Goal: Information Seeking & Learning: Find contact information

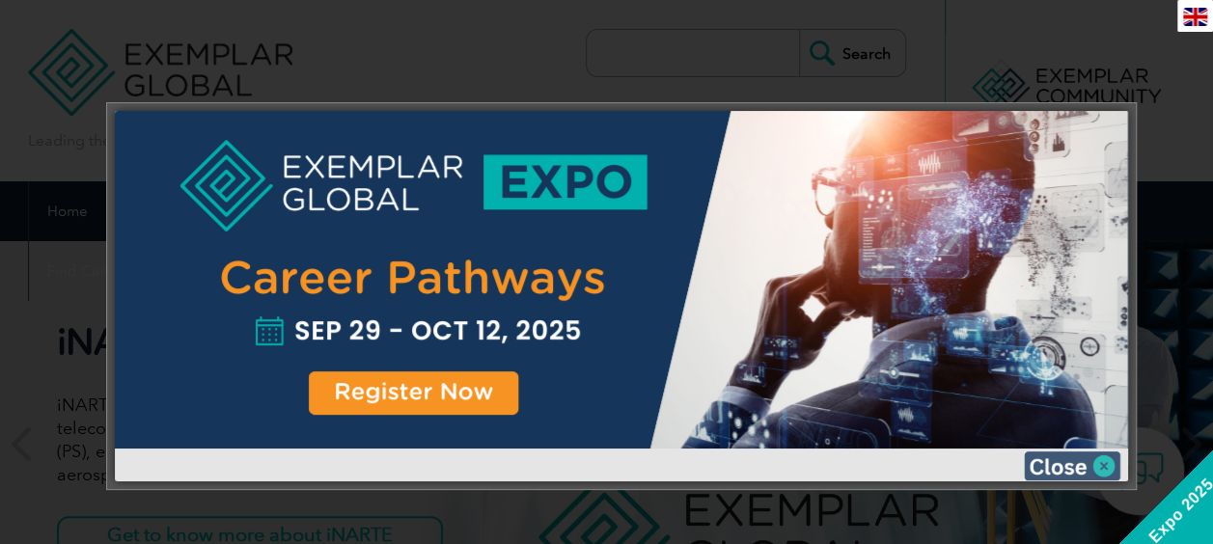
click at [1114, 461] on img at bounding box center [1072, 466] width 97 height 29
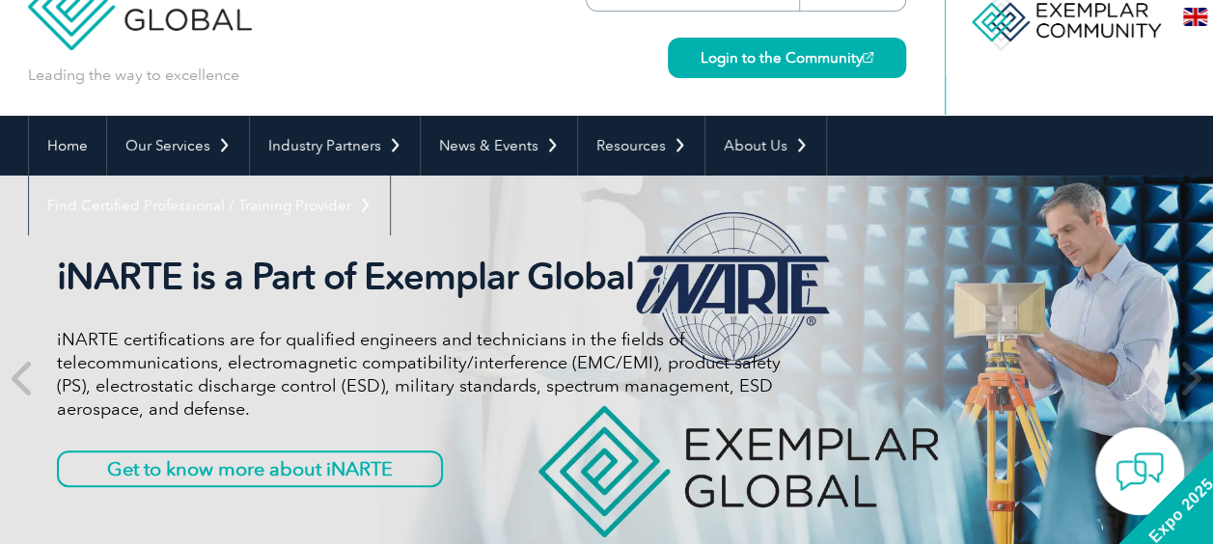
scroll to position [97, 0]
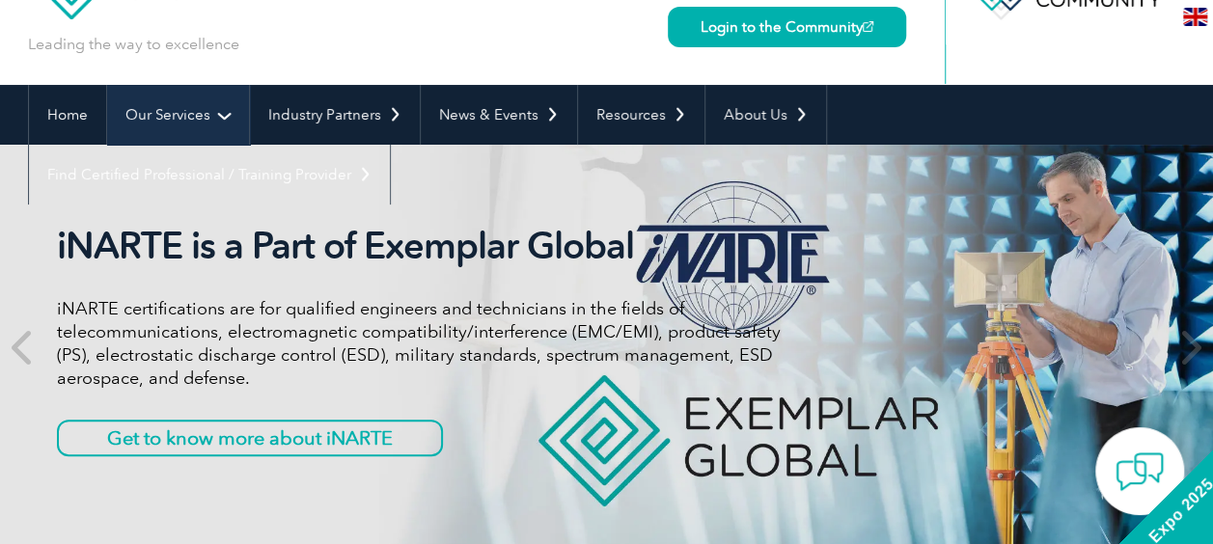
click at [172, 112] on link "Our Services" at bounding box center [178, 115] width 142 height 60
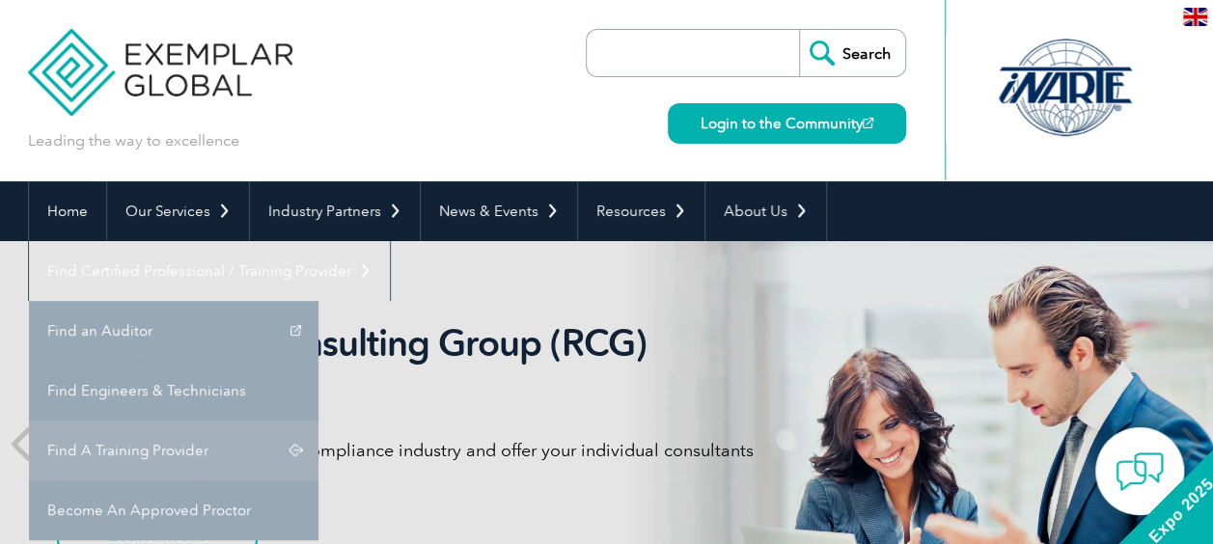
click at [319, 421] on link "Find A Training Provider" at bounding box center [174, 451] width 290 height 60
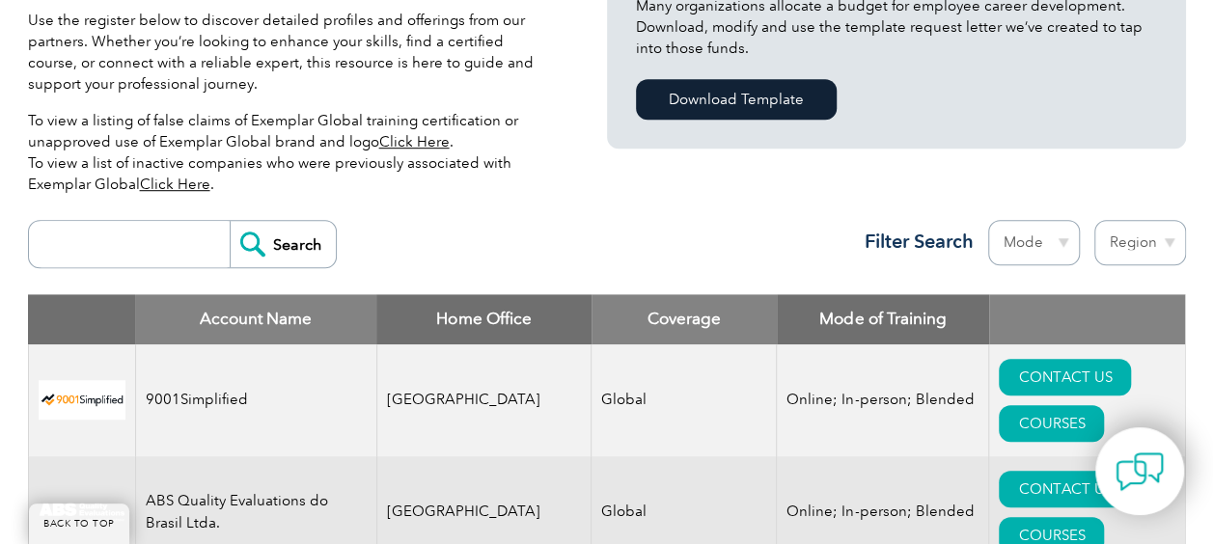
scroll to position [579, 0]
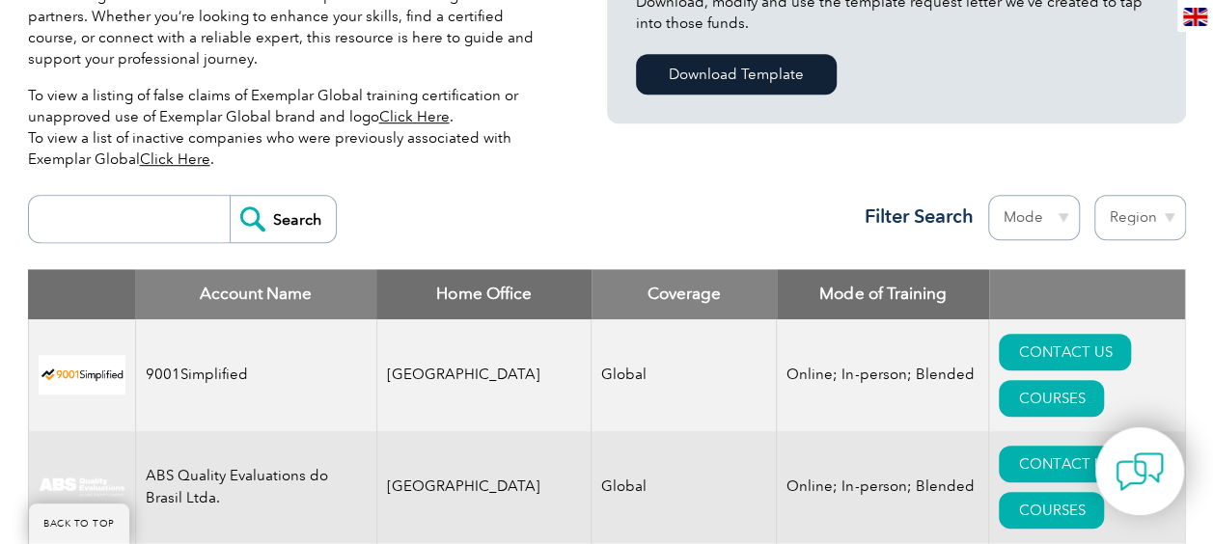
click at [191, 196] on input "search" at bounding box center [134, 219] width 191 height 46
type input "riyadh"
click at [230, 196] on input "Search" at bounding box center [283, 219] width 106 height 46
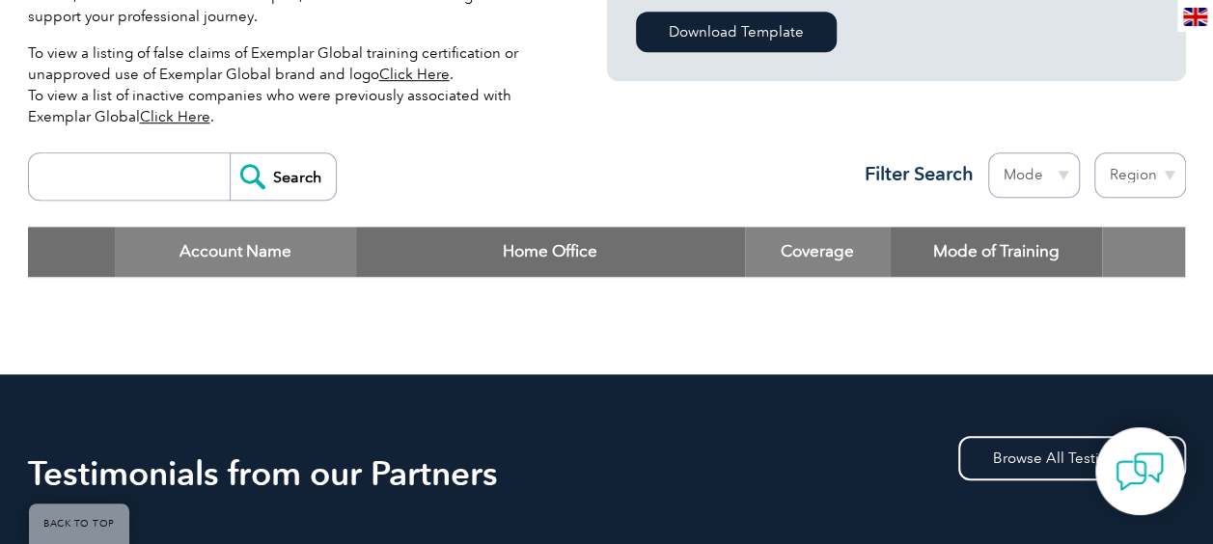
scroll to position [579, 0]
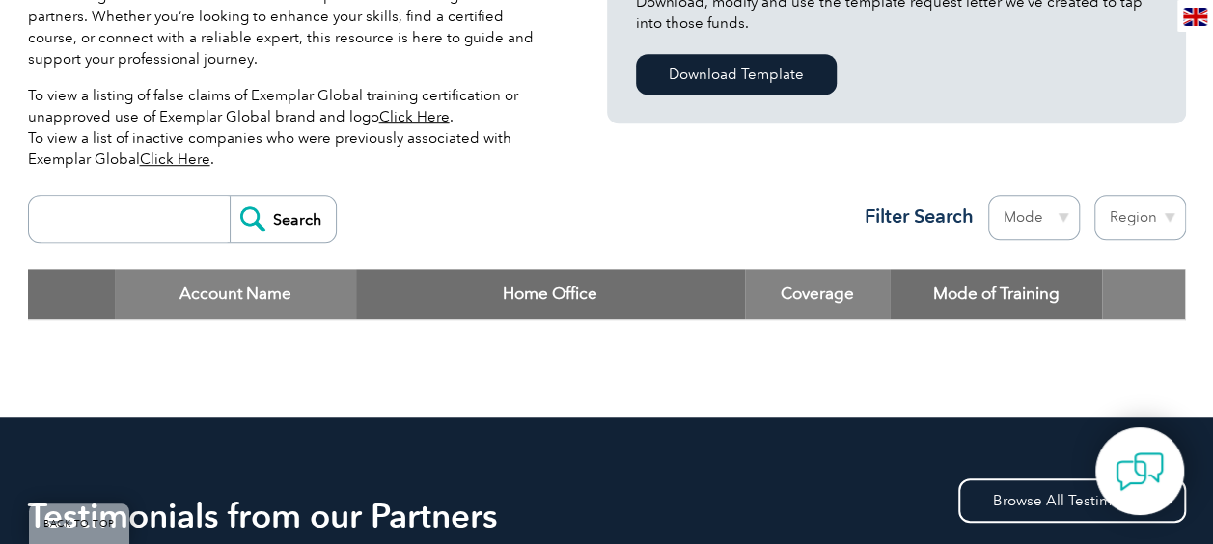
click at [169, 196] on input "search" at bounding box center [134, 219] width 191 height 46
type input "saudi"
click at [230, 196] on input "Search" at bounding box center [283, 219] width 106 height 46
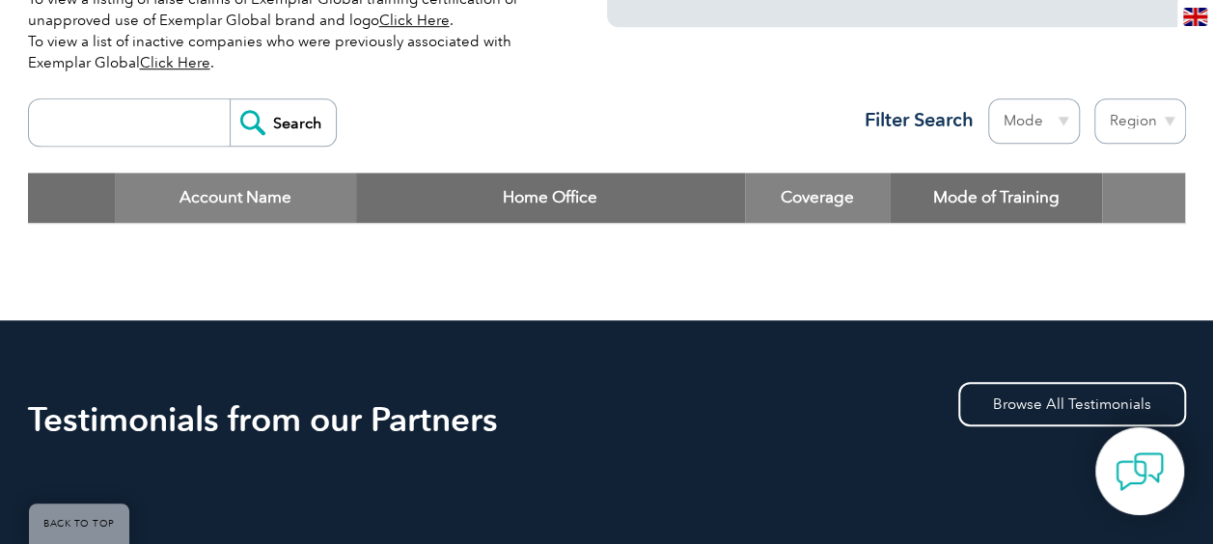
scroll to position [579, 0]
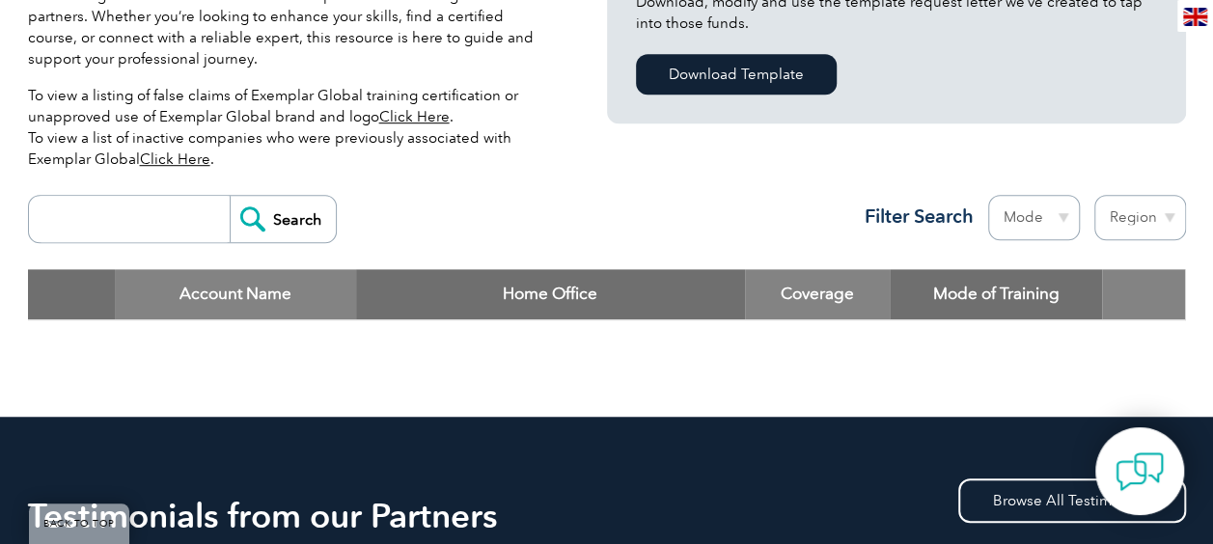
click at [1164, 195] on select "Region Australia Bahrain Bangladesh Brazil Canada Colombia Dominican Republic E…" at bounding box center [1141, 217] width 92 height 45
select select "[GEOGRAPHIC_DATA]"
click at [1095, 195] on select "Region Australia Bahrain Bangladesh Brazil Canada Colombia Dominican Republic E…" at bounding box center [1141, 217] width 92 height 45
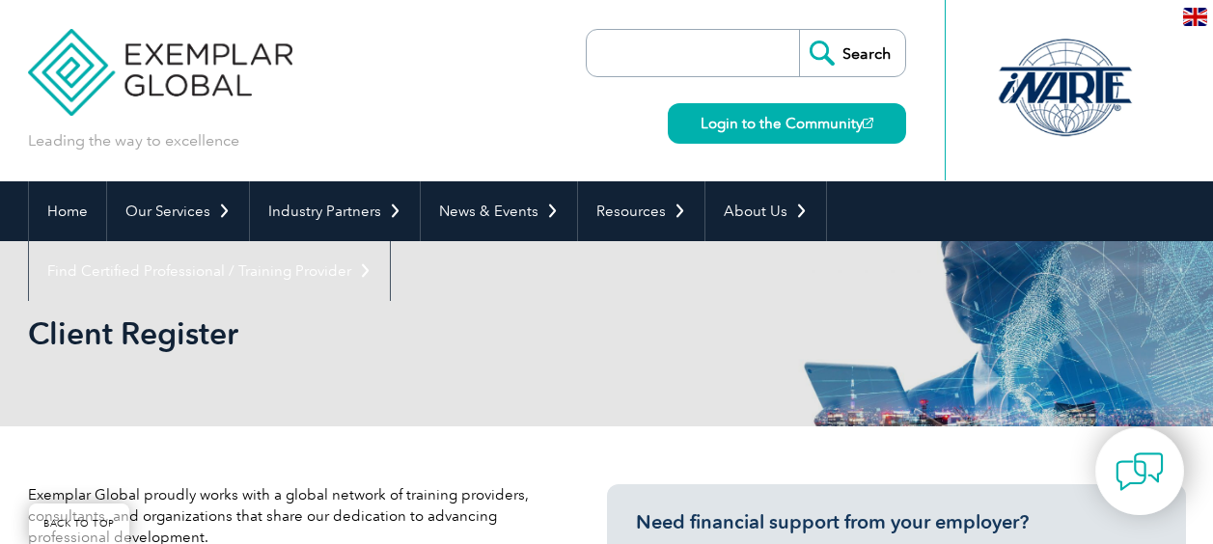
select select "[GEOGRAPHIC_DATA]"
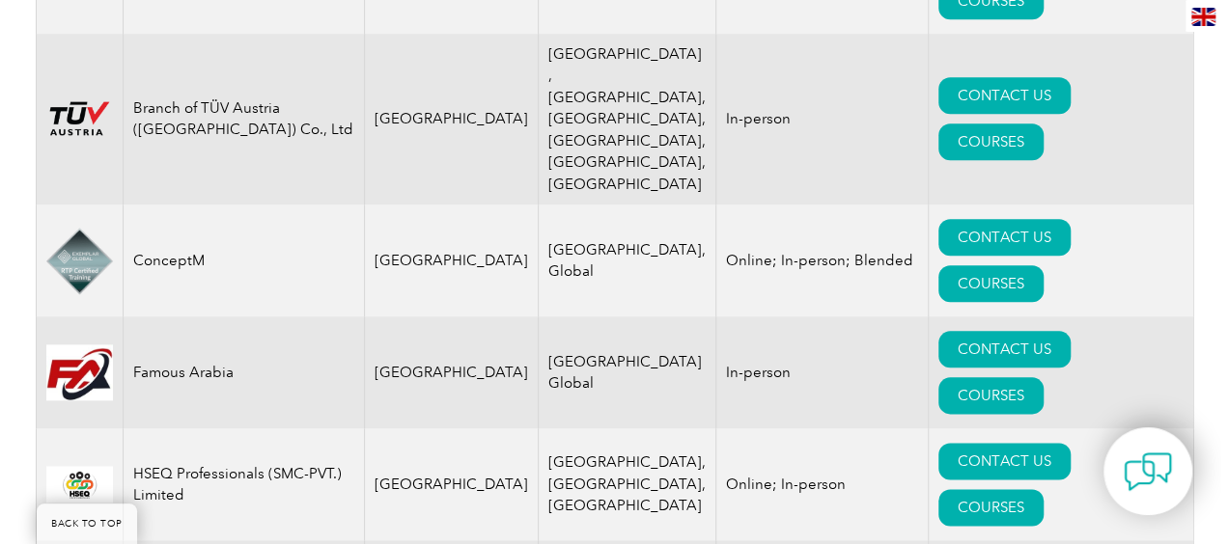
scroll to position [960, 0]
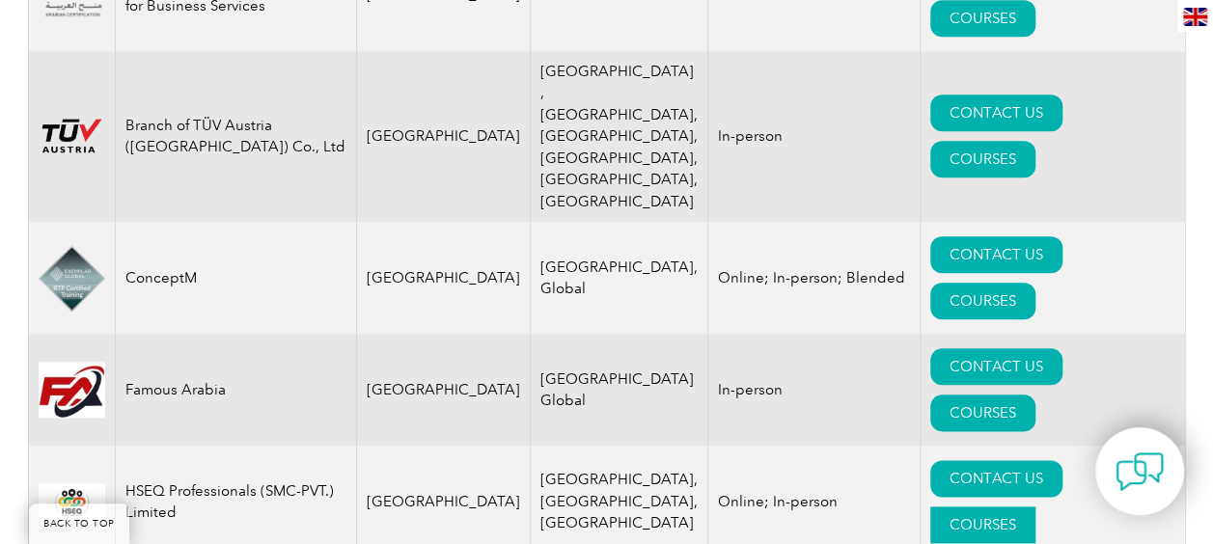
click at [1036, 507] on link "COURSES" at bounding box center [983, 525] width 105 height 37
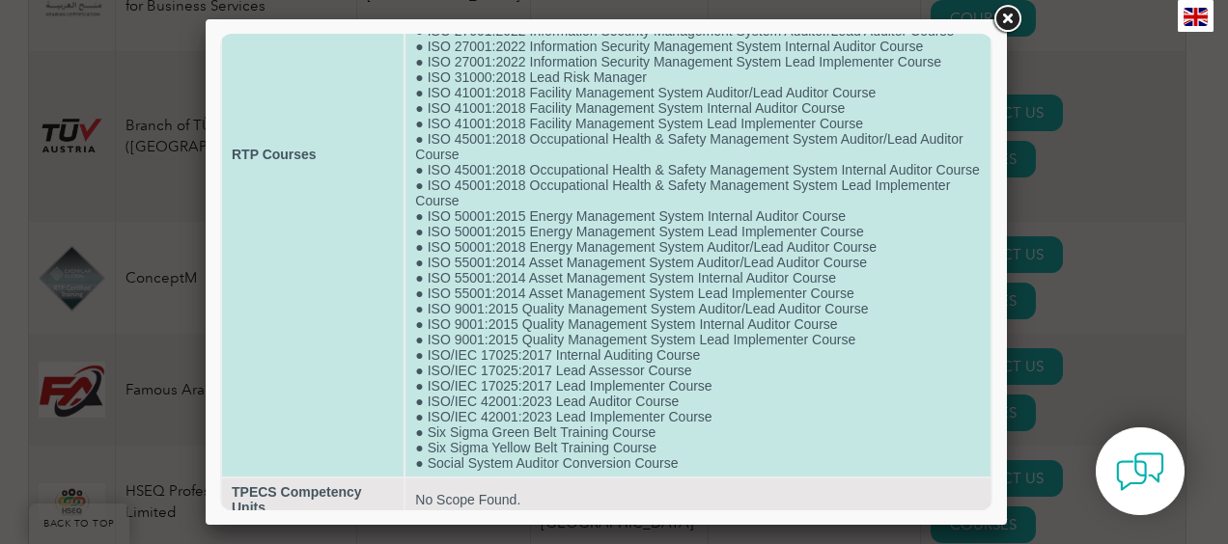
scroll to position [212, 0]
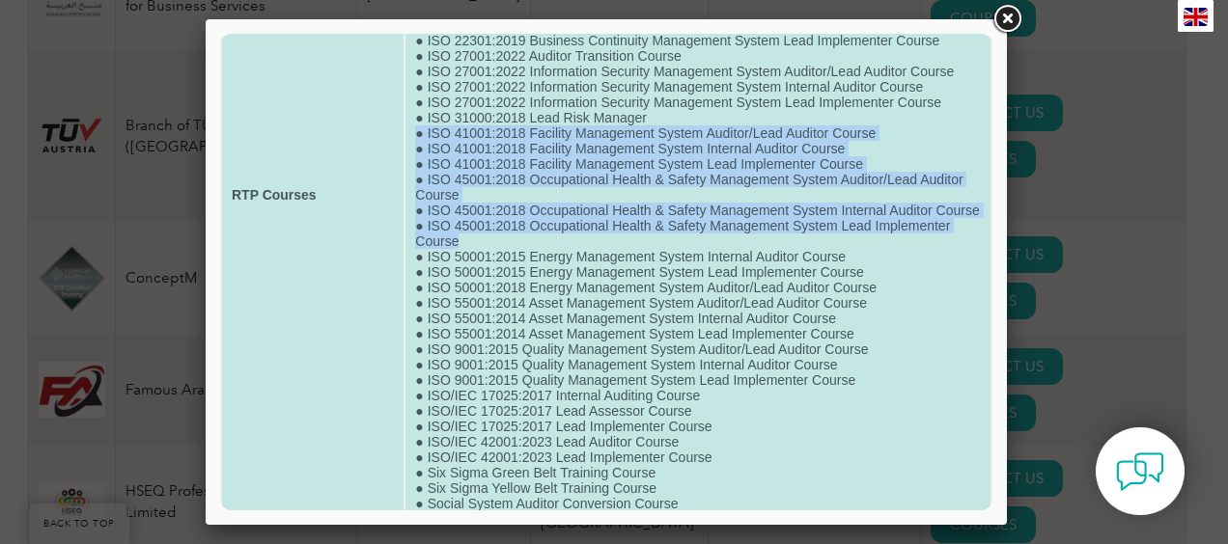
drag, startPoint x: 460, startPoint y: 272, endPoint x: 409, endPoint y: 143, distance: 138.8
click at [409, 143] on td "● EHS Lead Implementer Course ● Introduction To Quality Engineering (ASQ) ● ISO…" at bounding box center [697, 195] width 585 height 645
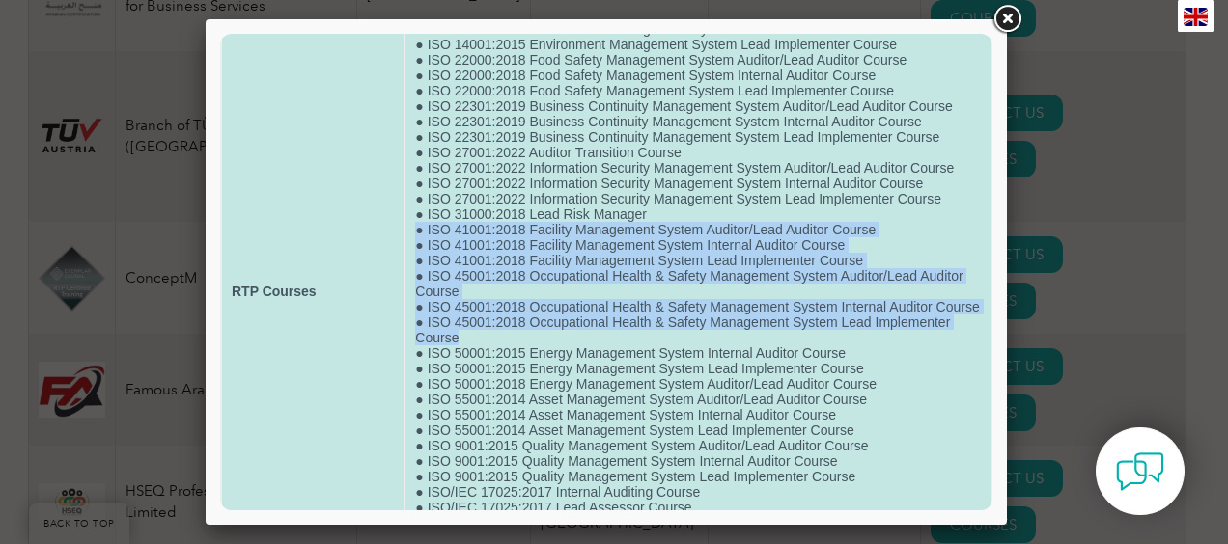
scroll to position [19, 0]
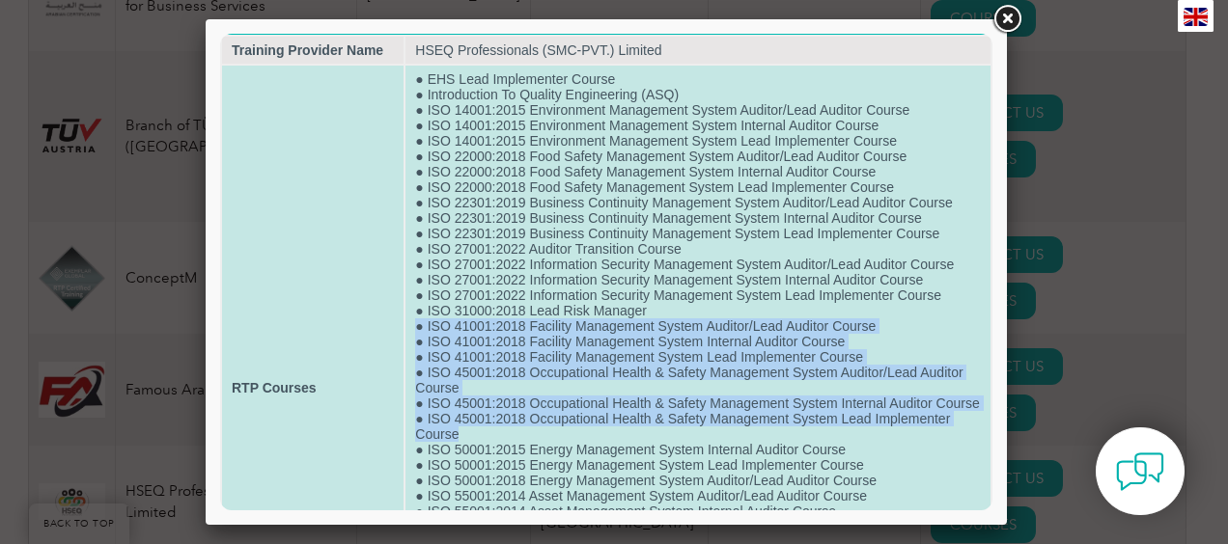
click at [485, 466] on td "● EHS Lead Implementer Course ● Introduction To Quality Engineering (ASQ) ● ISO…" at bounding box center [697, 388] width 585 height 645
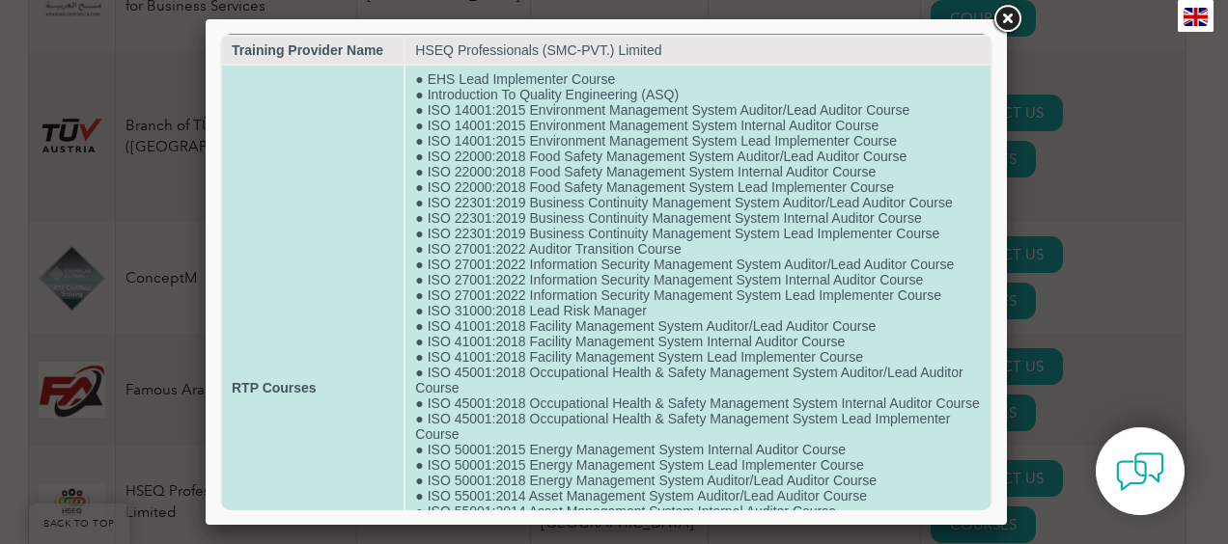
click at [446, 466] on td "● EHS Lead Implementer Course ● Introduction To Quality Engineering (ASQ) ● ISO…" at bounding box center [697, 388] width 585 height 645
click at [450, 466] on td "● EHS Lead Implementer Course ● Introduction To Quality Engineering (ASQ) ● ISO…" at bounding box center [697, 388] width 585 height 645
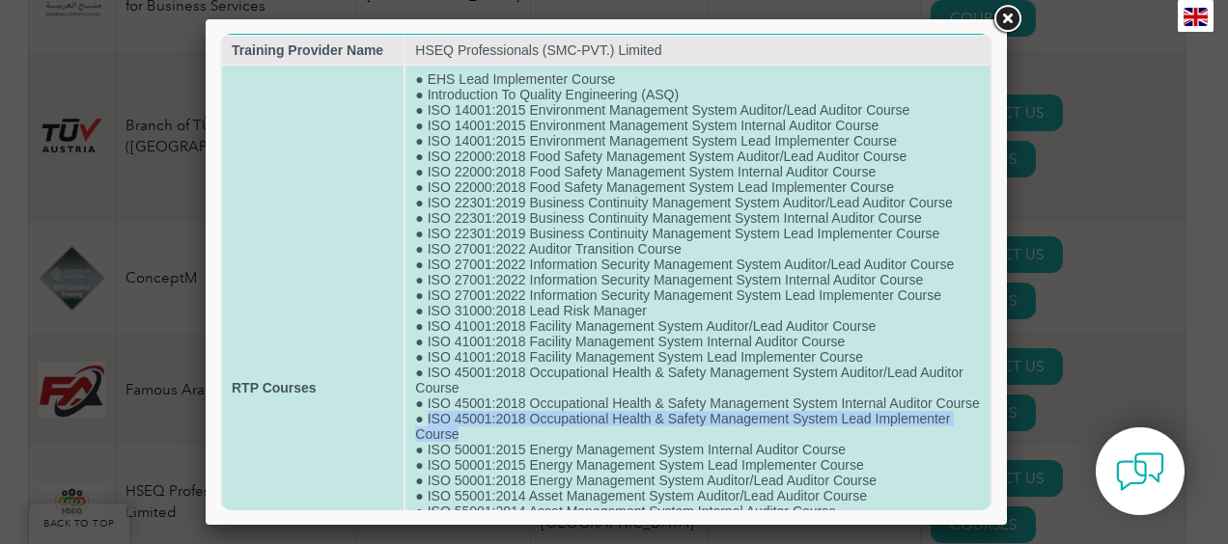
drag, startPoint x: 455, startPoint y: 466, endPoint x: 425, endPoint y: 450, distance: 34.1
click at [425, 450] on td "● EHS Lead Implementer Course ● Introduction To Quality Engineering (ASQ) ● ISO…" at bounding box center [697, 388] width 585 height 645
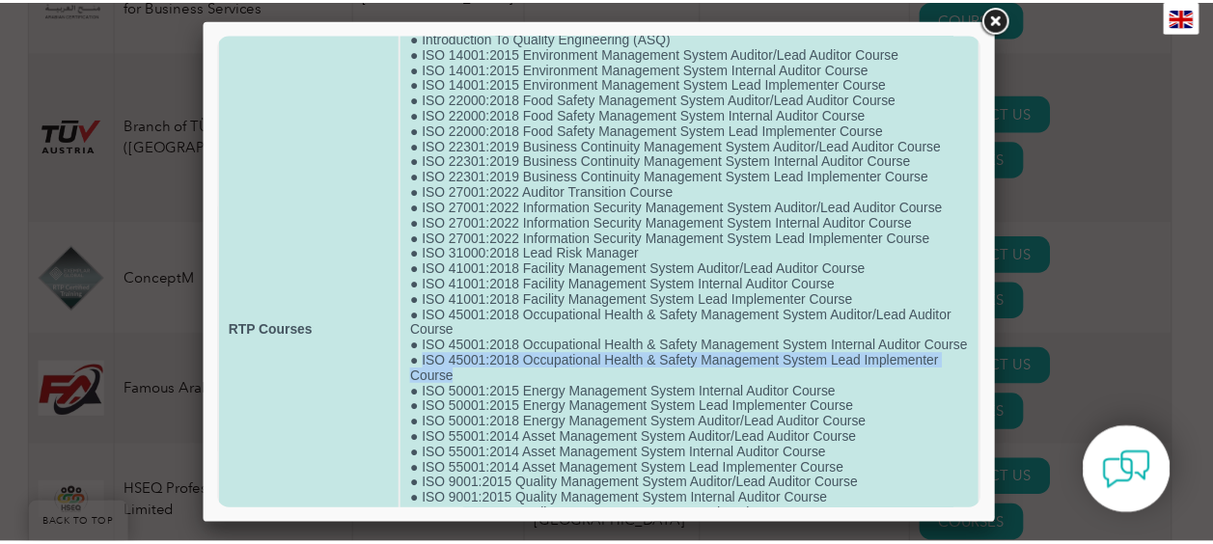
scroll to position [116, 0]
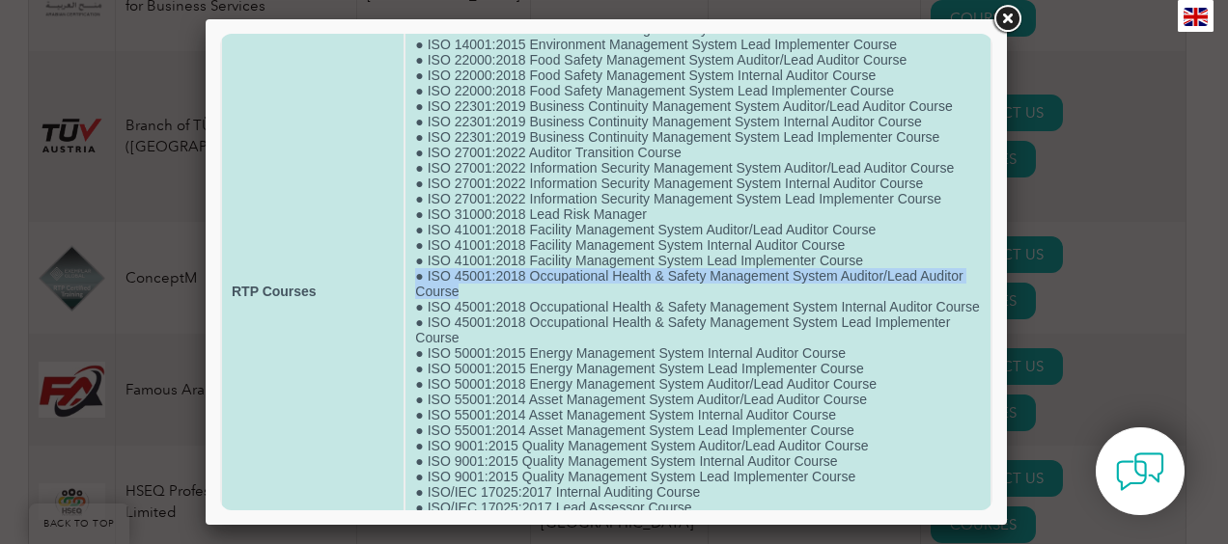
drag, startPoint x: 460, startPoint y: 301, endPoint x: 407, endPoint y: 289, distance: 53.6
click at [407, 289] on td "● EHS Lead Implementer Course ● Introduction To Quality Engineering (ASQ) ● ISO…" at bounding box center [697, 291] width 585 height 645
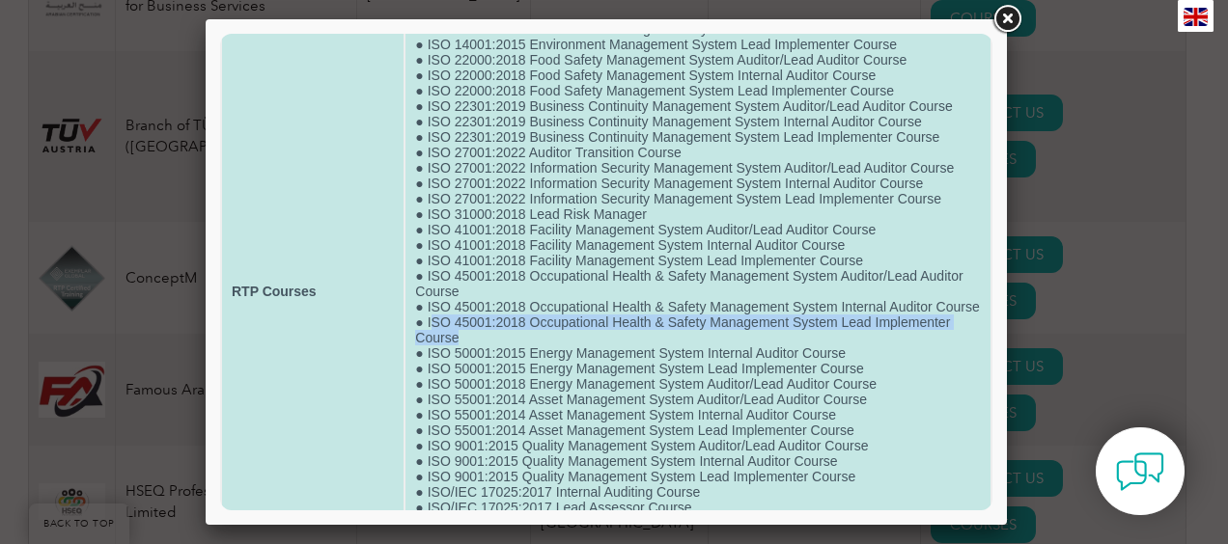
drag, startPoint x: 407, startPoint y: 289, endPoint x: 429, endPoint y: 354, distance: 69.0
click at [429, 354] on td "● EHS Lead Implementer Course ● Introduction To Quality Engineering (ASQ) ● ISO…" at bounding box center [697, 291] width 585 height 645
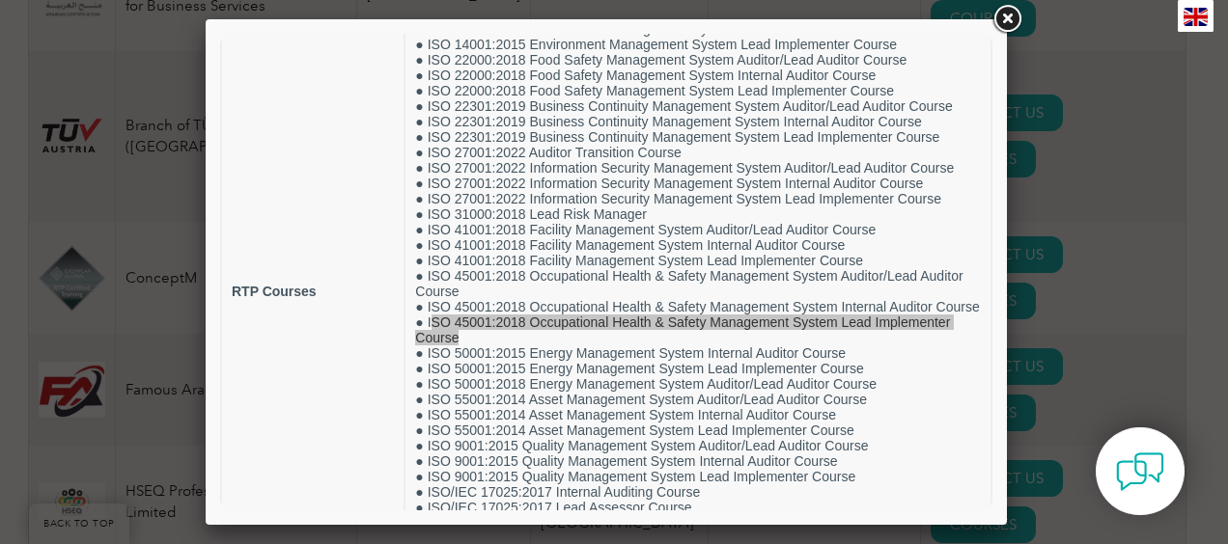
click at [1007, 21] on link at bounding box center [1007, 19] width 35 height 35
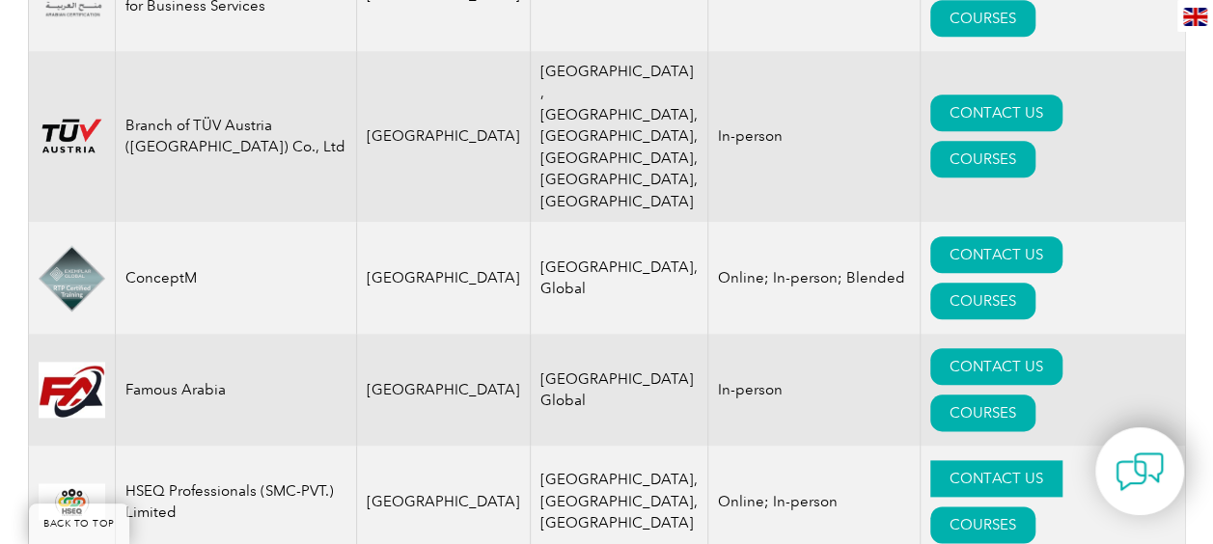
click at [931, 460] on link "CONTACT US" at bounding box center [997, 478] width 132 height 37
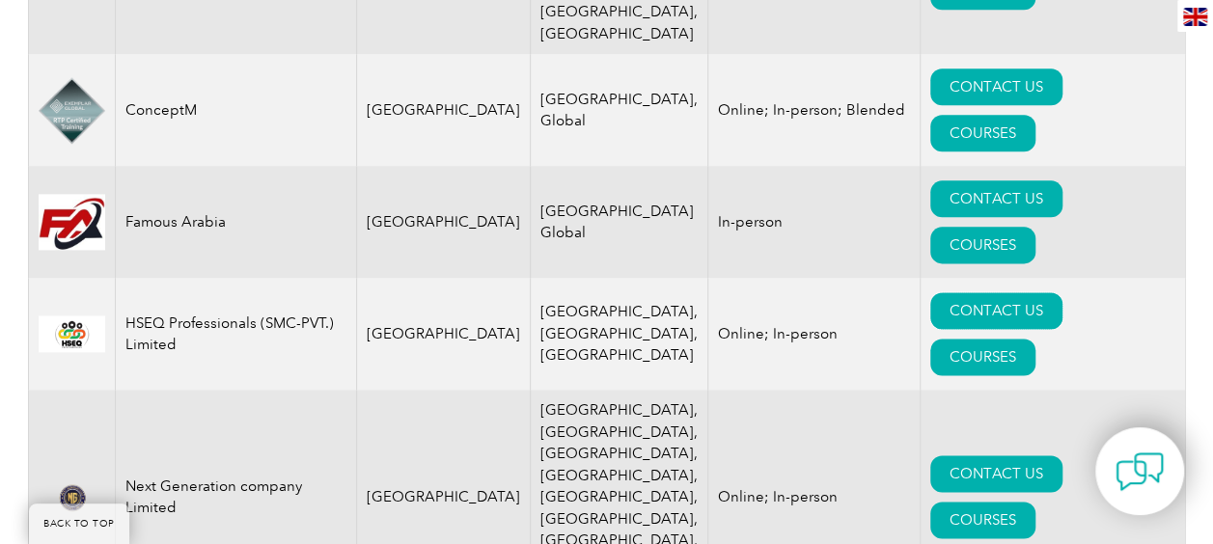
scroll to position [1153, 0]
